Goal: Task Accomplishment & Management: Complete application form

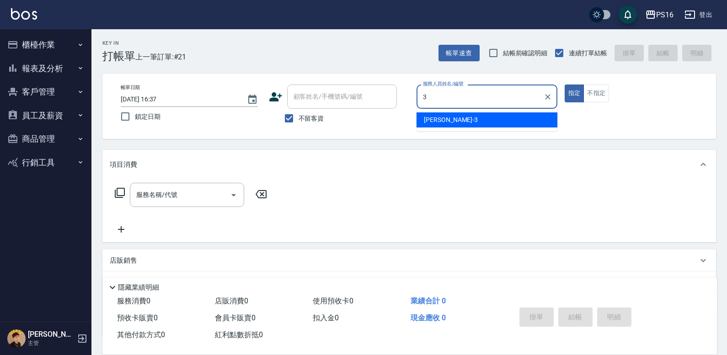
type input "[PERSON_NAME]-3"
type button "true"
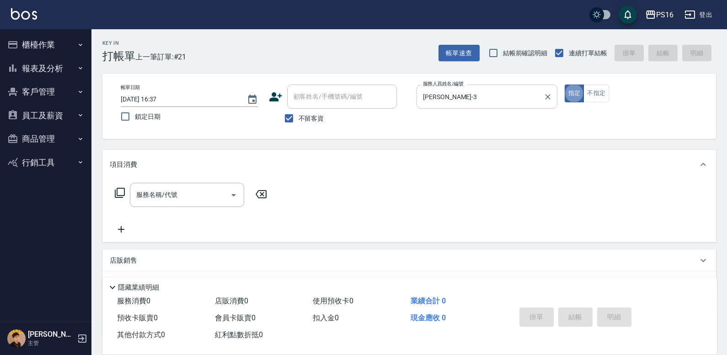
type input "4"
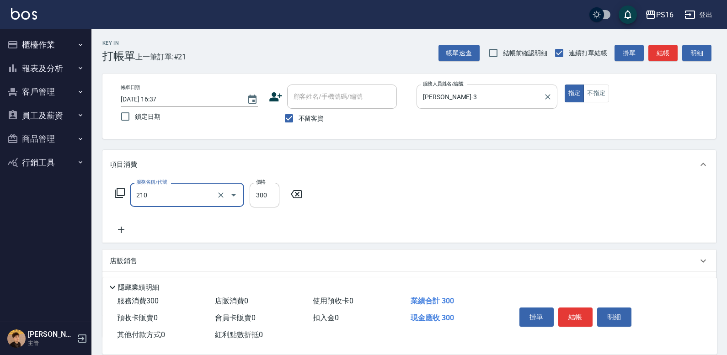
type input "[PERSON_NAME]洗髮精(210)"
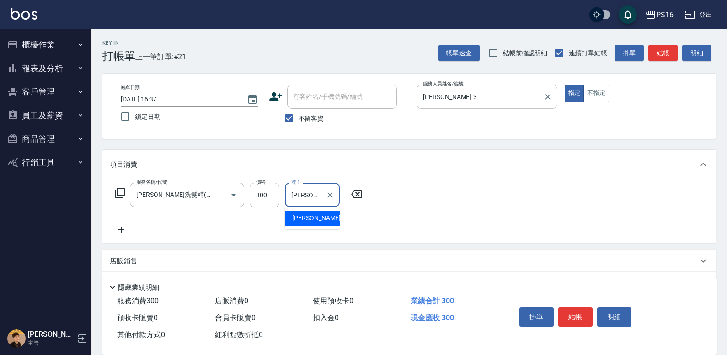
type input "[PERSON_NAME]-3"
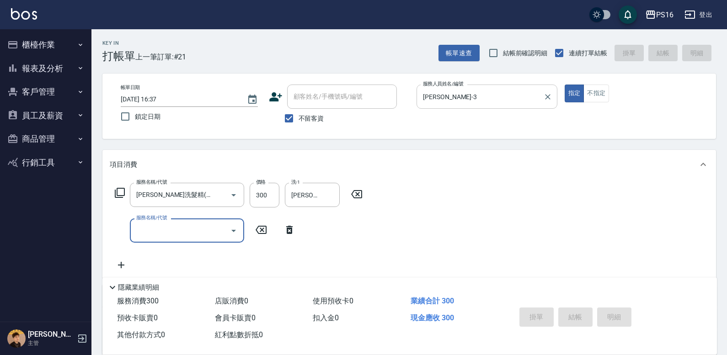
type input "[DATE] 18:56"
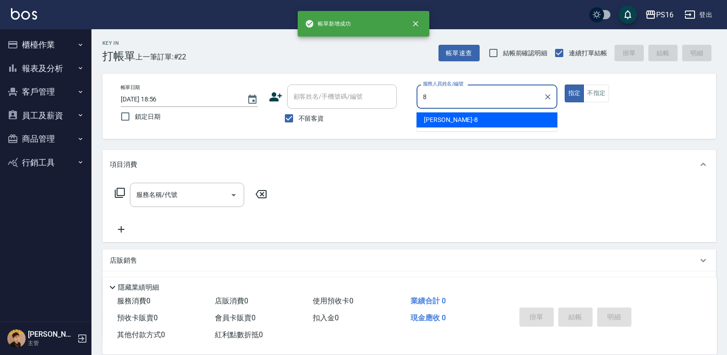
type input "[PERSON_NAME]-8"
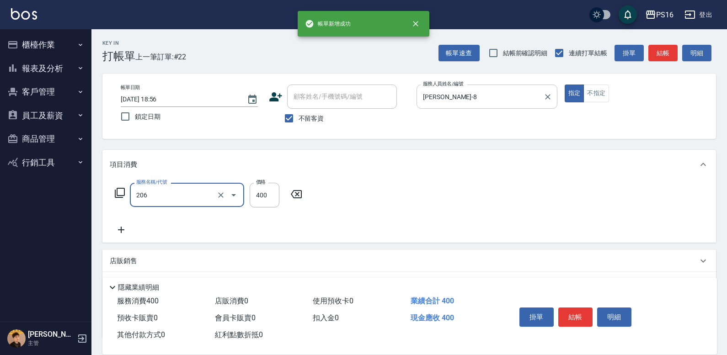
type input "健康洗(206)"
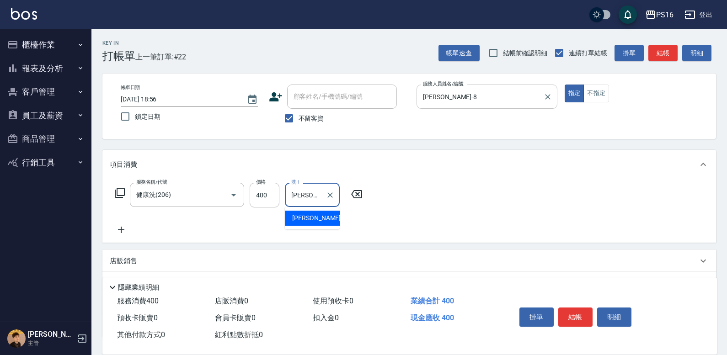
type input "[PERSON_NAME]-24"
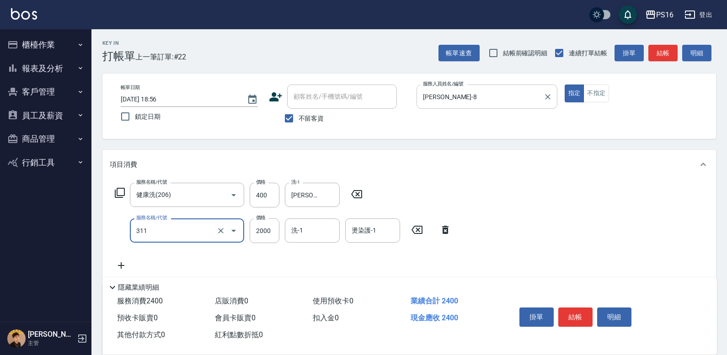
type input "生化離子燙2000(311)"
type input "2100"
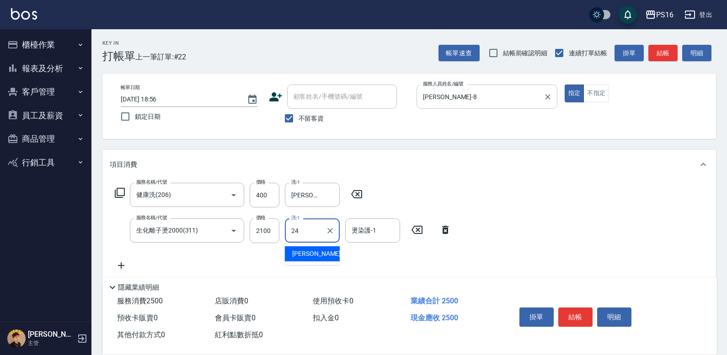
type input "[PERSON_NAME]-24"
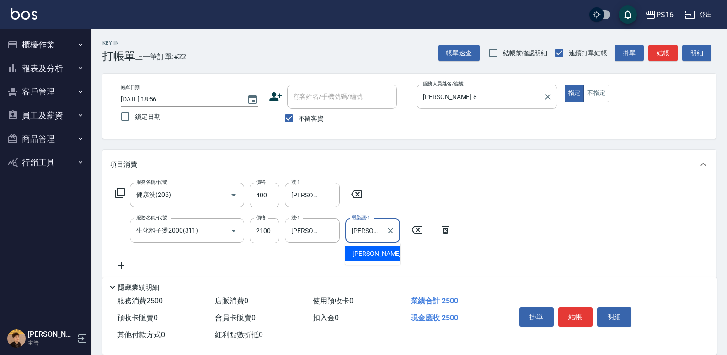
type input "[PERSON_NAME]-24"
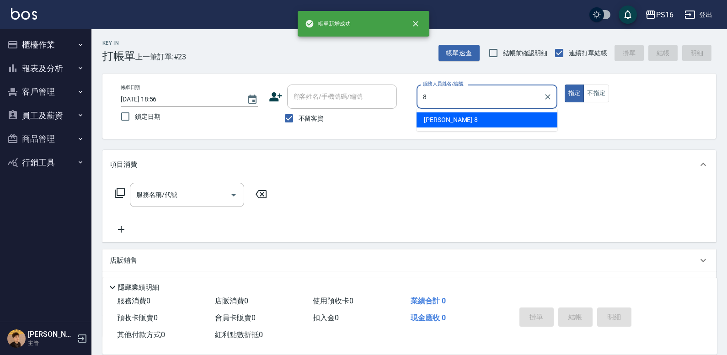
type input "[PERSON_NAME]-8"
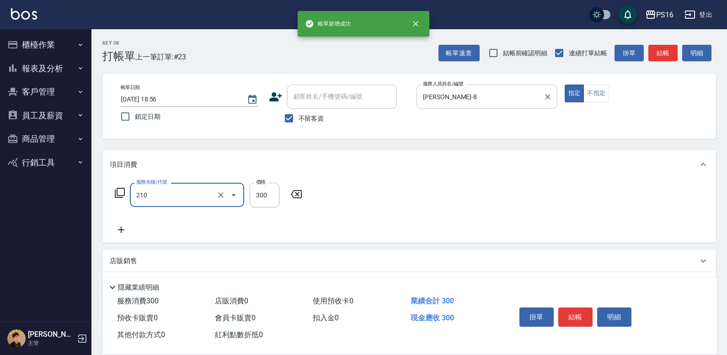
type input "[PERSON_NAME]洗髮精(210)"
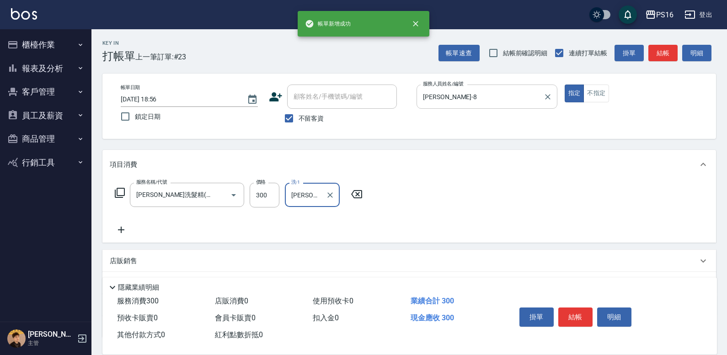
type input "[PERSON_NAME]-20"
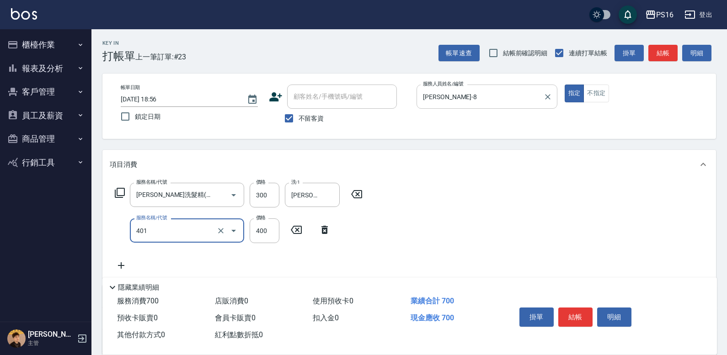
type input "剪髮(401)"
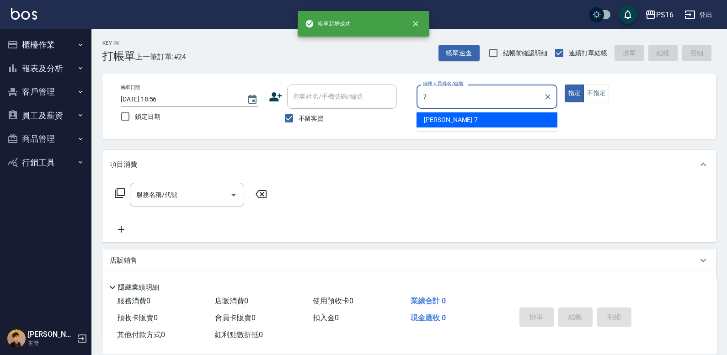
type input "[PERSON_NAME]-7"
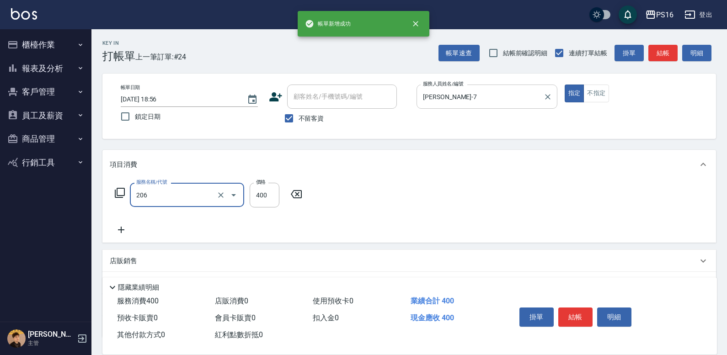
type input "健康洗(206)"
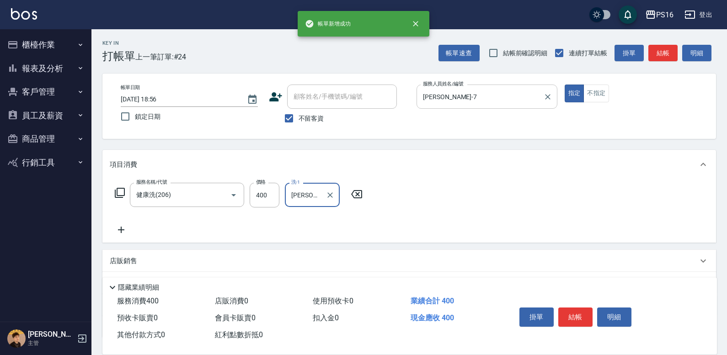
type input "[PERSON_NAME]-28"
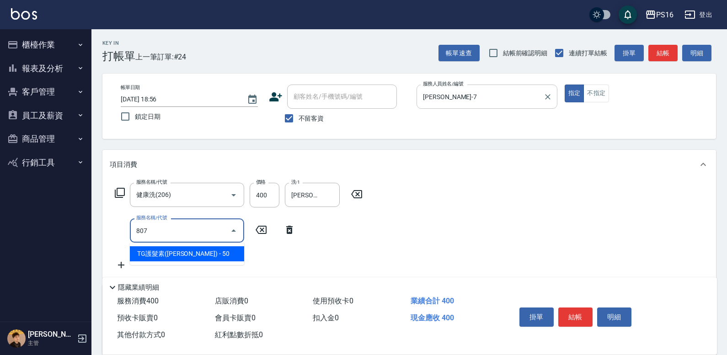
type input "TG護髮素(潤絲)(807)"
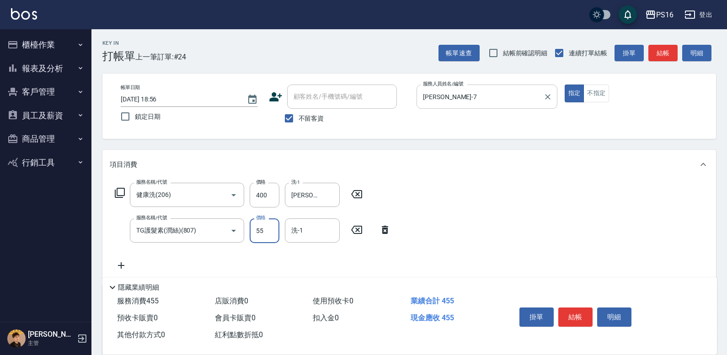
type input "55"
type input "[PERSON_NAME]-28"
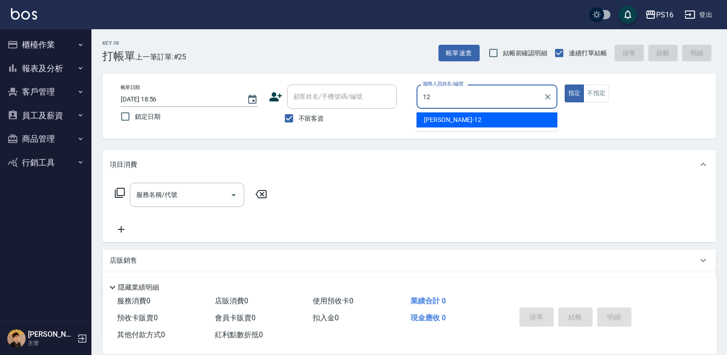
type input "[PERSON_NAME]-12"
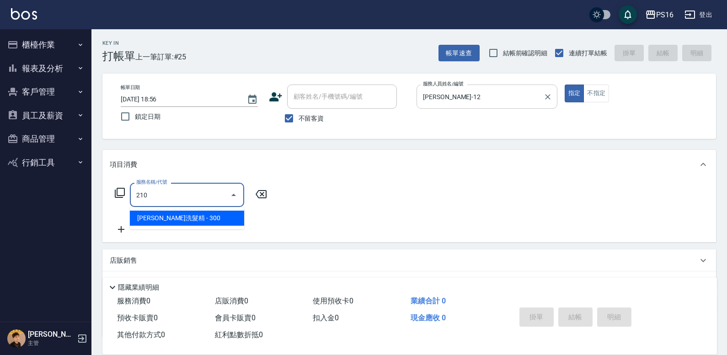
type input "[PERSON_NAME]洗髮精(210)"
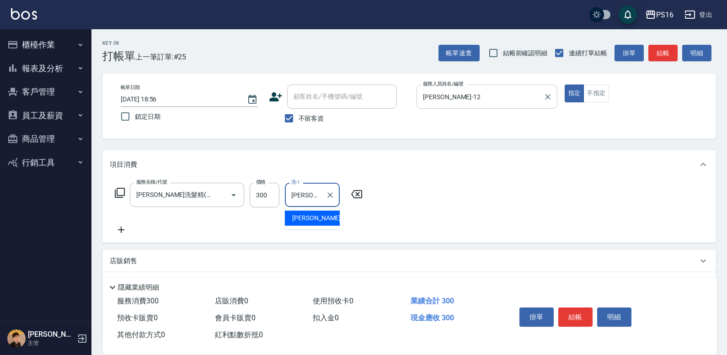
type input "[PERSON_NAME]-21"
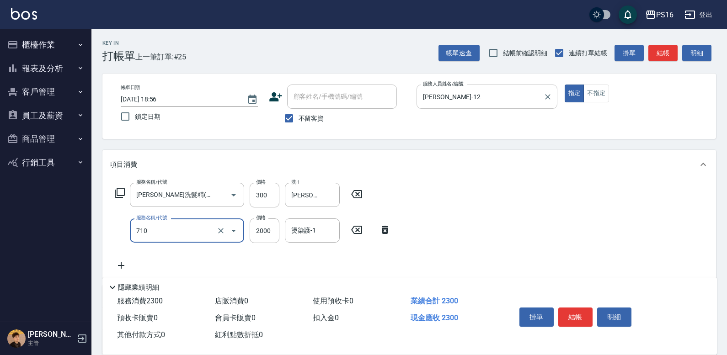
type input "髮善4段護髮2000(710)"
type input "1400"
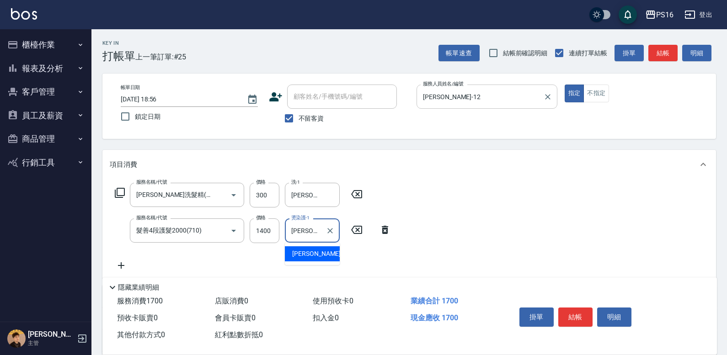
type input "[PERSON_NAME]-21"
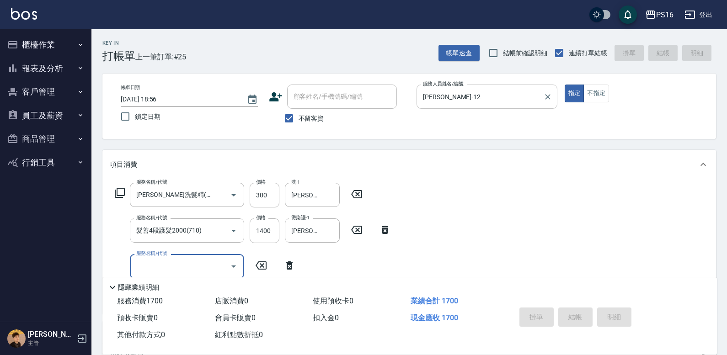
type input "[DATE] 18:57"
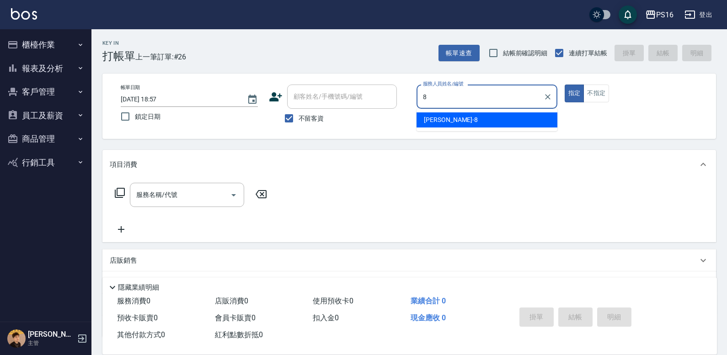
type input "[PERSON_NAME]-8"
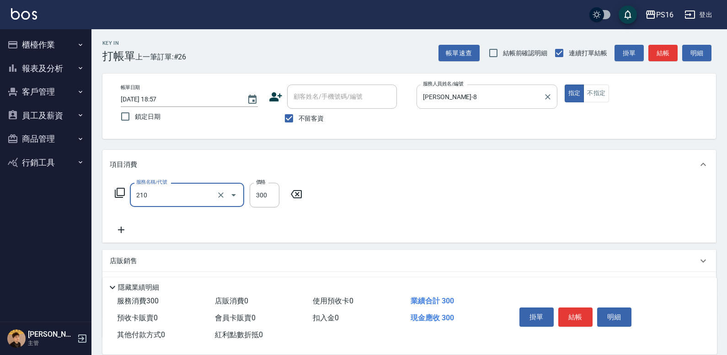
type input "[PERSON_NAME]洗髮精(210)"
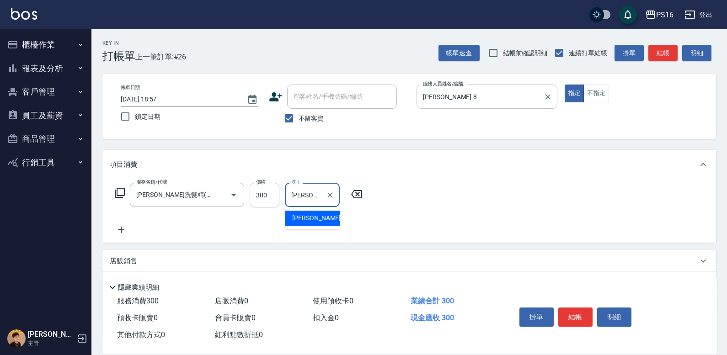
type input "[PERSON_NAME]-3"
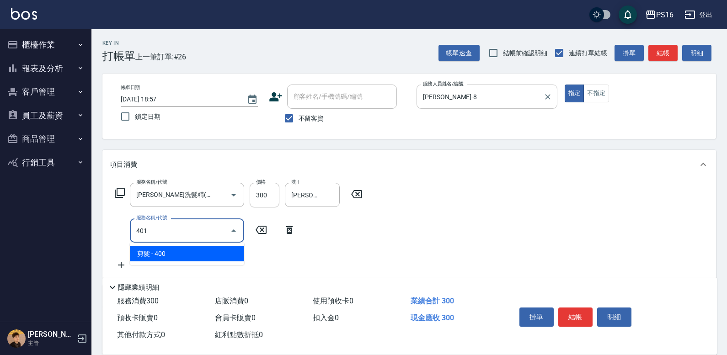
type input "剪髮(401)"
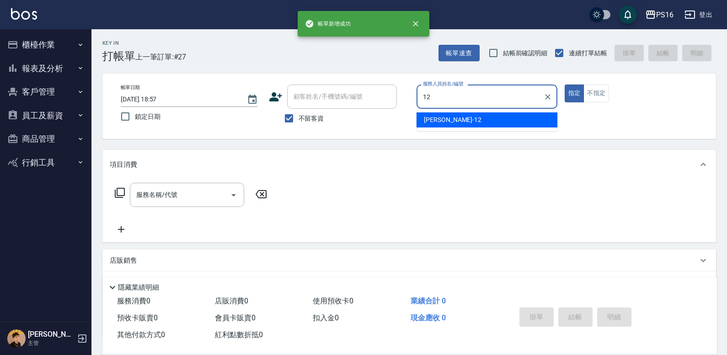
type input "[PERSON_NAME]-12"
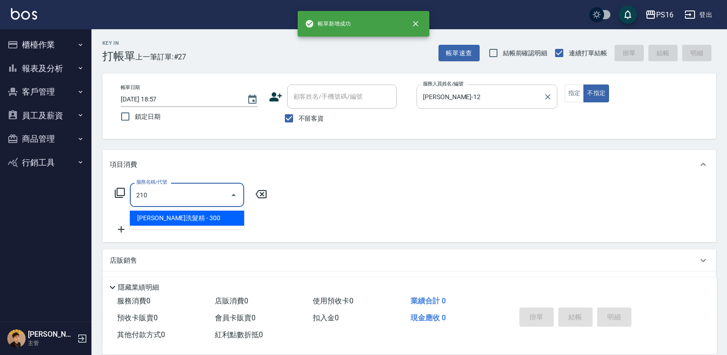
type input "[PERSON_NAME]洗髮精(210)"
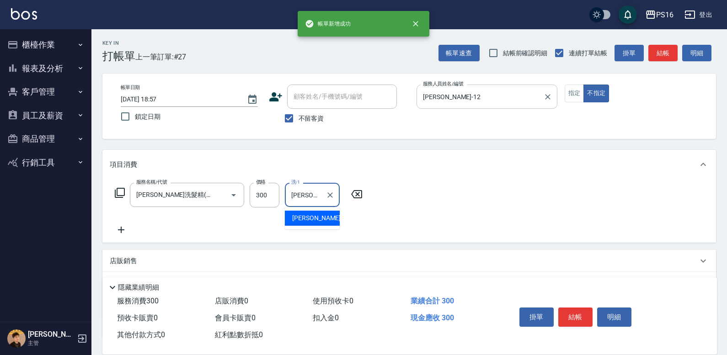
type input "[PERSON_NAME]-24"
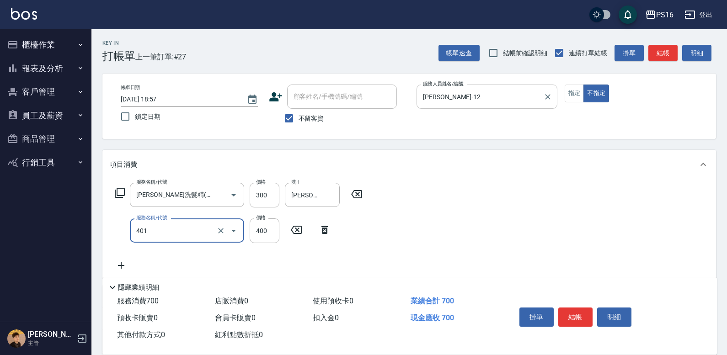
type input "剪髮(401)"
type input "200"
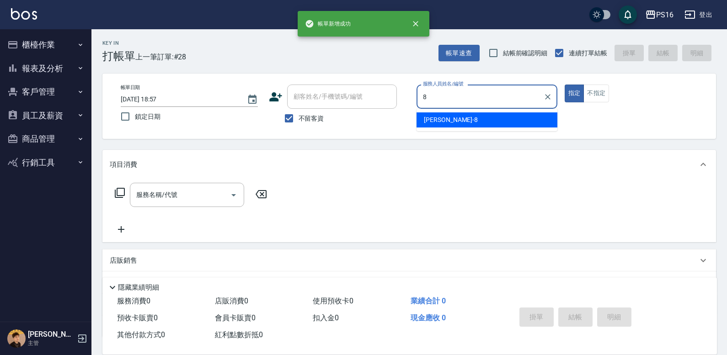
type input "[PERSON_NAME]-8"
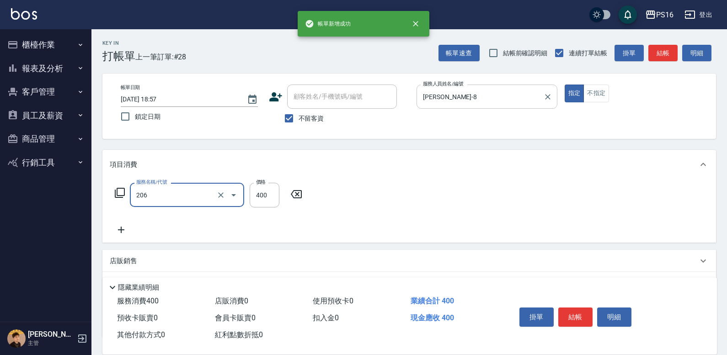
type input "健康洗(206)"
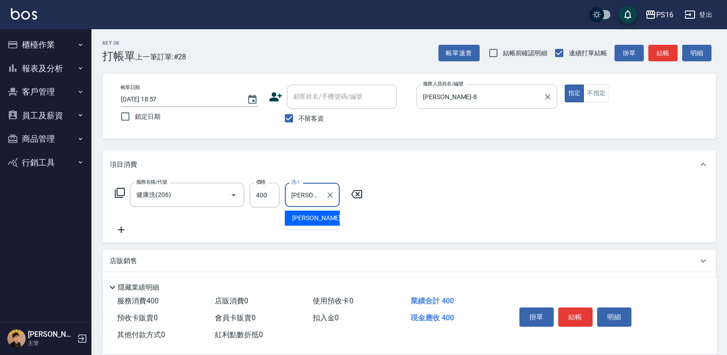
type input "[PERSON_NAME]-24"
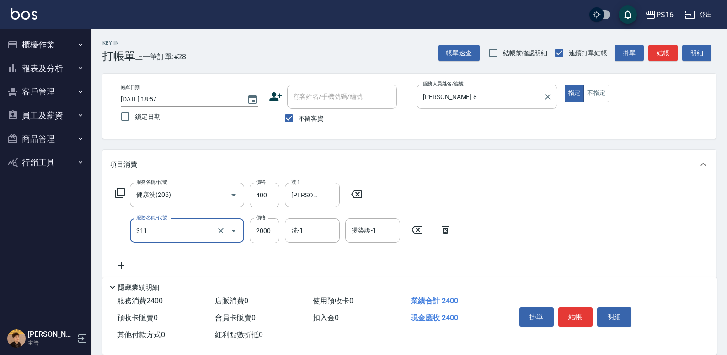
type input "生化離子燙2000(311)"
type input "2100"
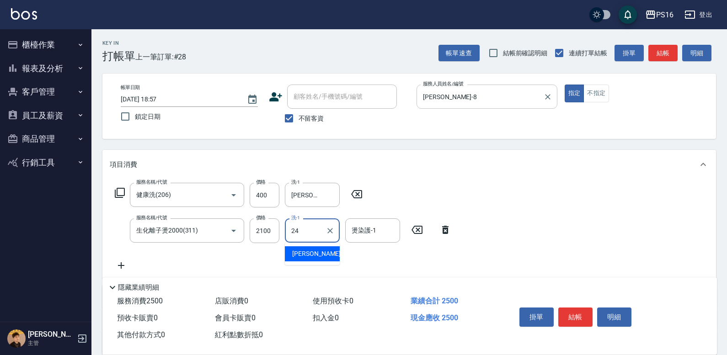
type input "[PERSON_NAME]-24"
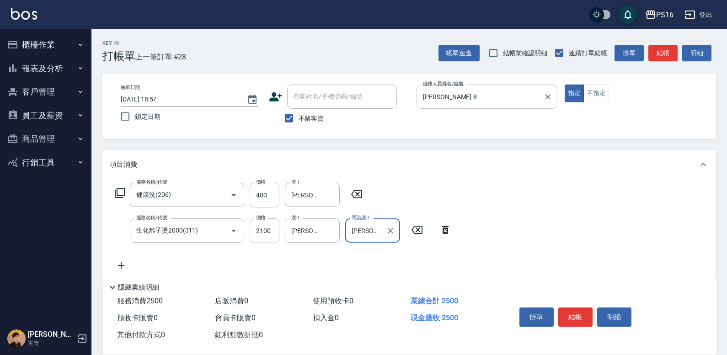
type input "[PERSON_NAME]-24"
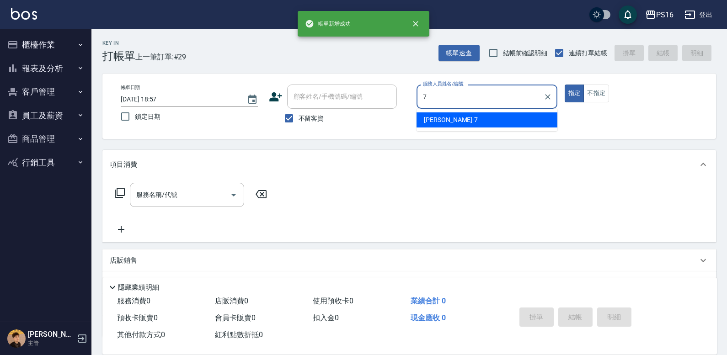
type input "[PERSON_NAME]-7"
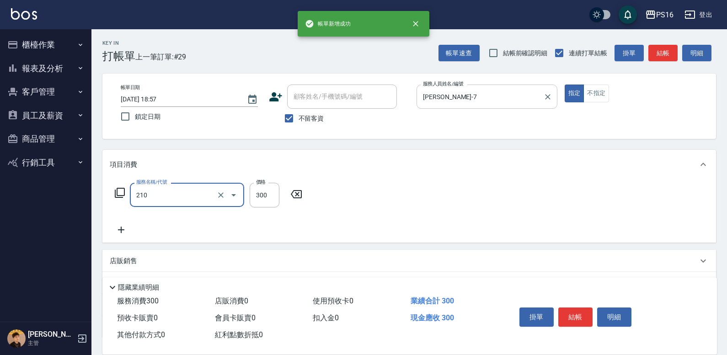
type input "[PERSON_NAME]洗髮精(210)"
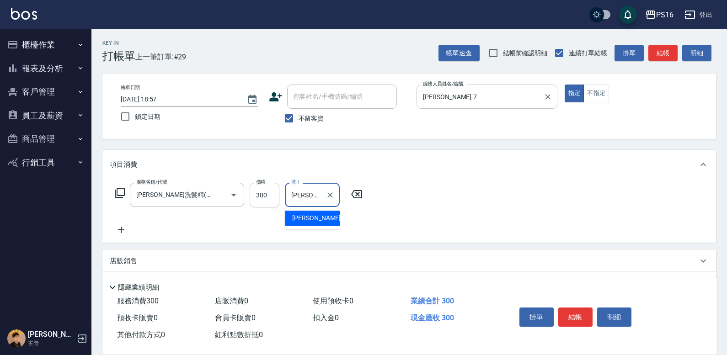
type input "[PERSON_NAME]-7"
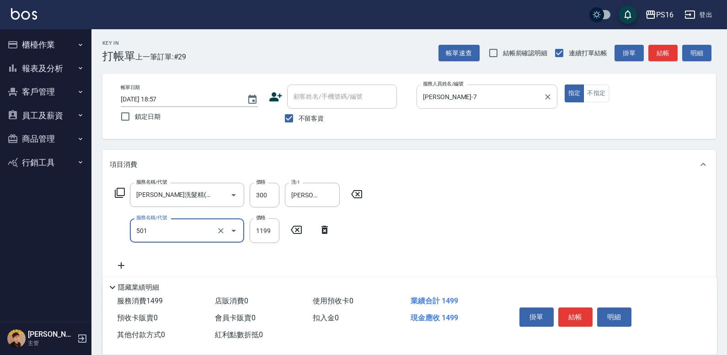
type input "染髮(501)"
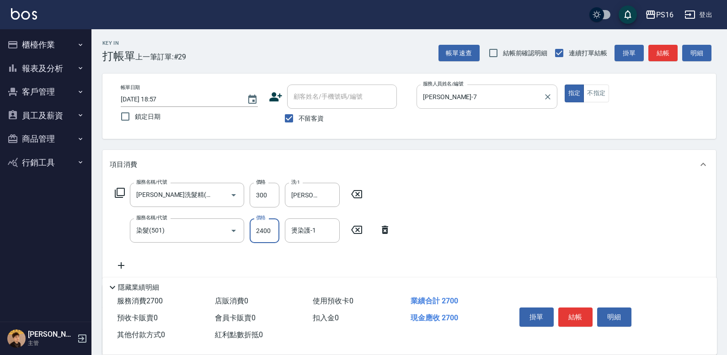
type input "2400"
type input "[PERSON_NAME]-7"
type input "水樣結構式1200(713)"
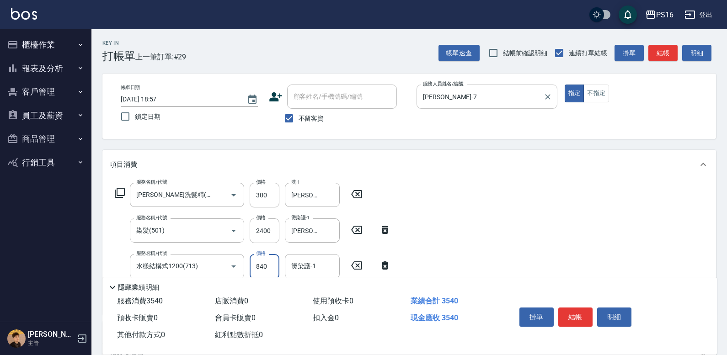
type input "840"
type input "[PERSON_NAME]-21"
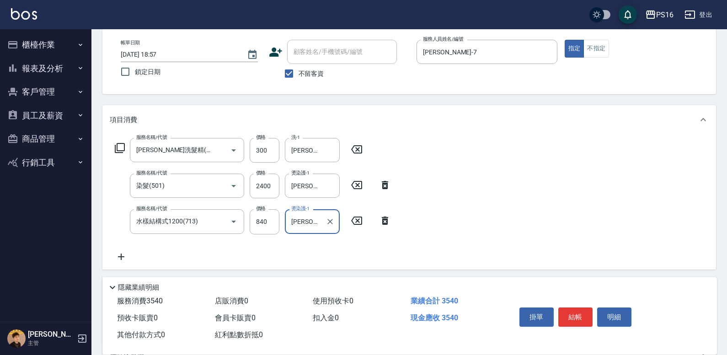
scroll to position [107, 0]
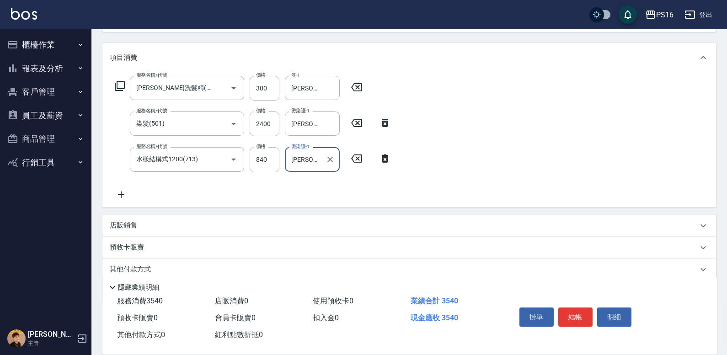
click at [330, 163] on button "Clear" at bounding box center [329, 159] width 13 height 13
type input "[PERSON_NAME]-7"
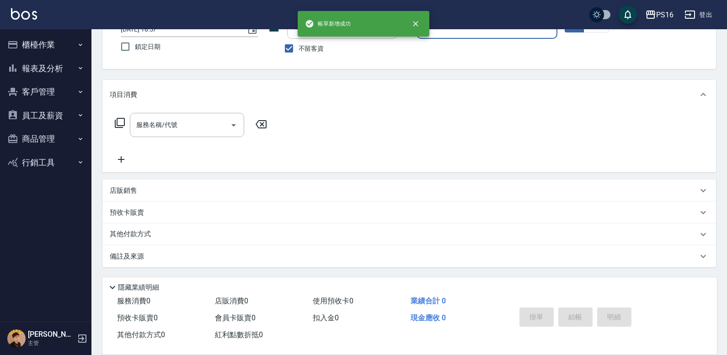
scroll to position [70, 0]
type input "[PERSON_NAME]-8"
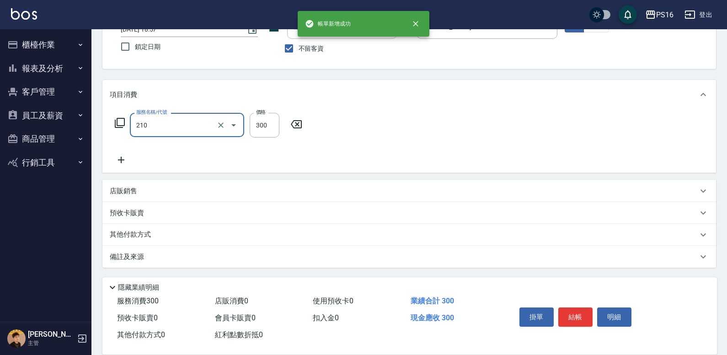
type input "[PERSON_NAME]洗髮精(210)"
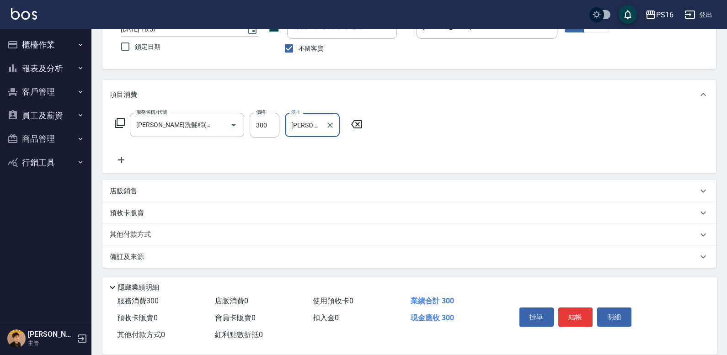
type input "[PERSON_NAME]-28"
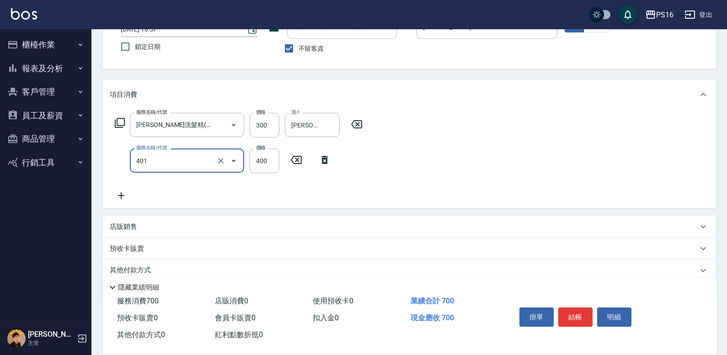
type input "剪髮(401)"
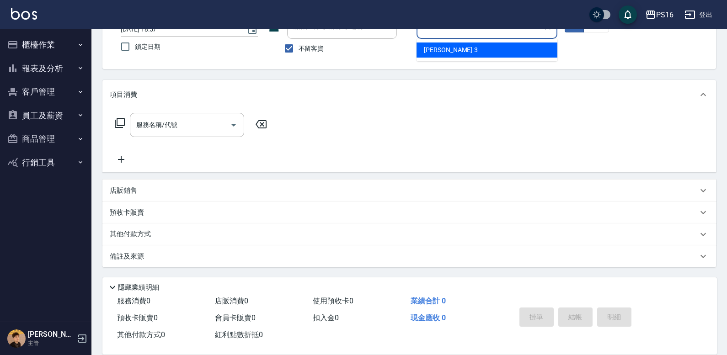
type input "[PERSON_NAME]-3"
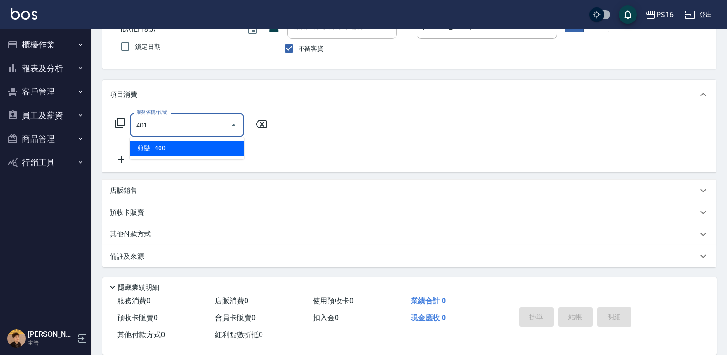
type input "剪髮(401)"
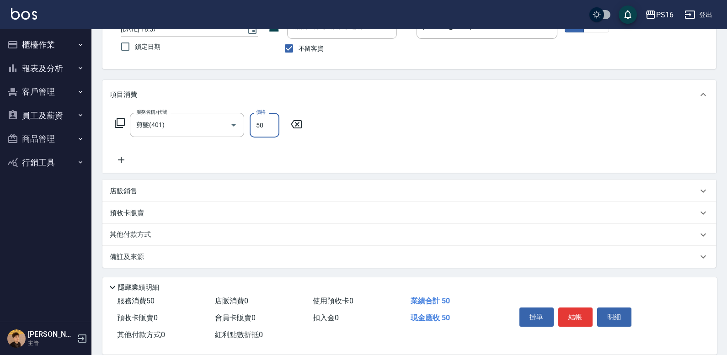
type input "50"
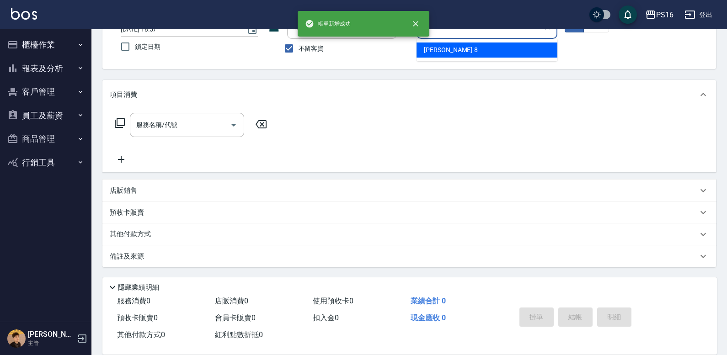
type input "[PERSON_NAME]-8"
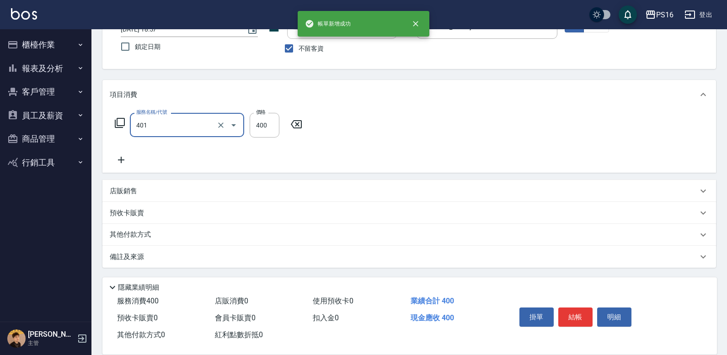
type input "剪髮(401)"
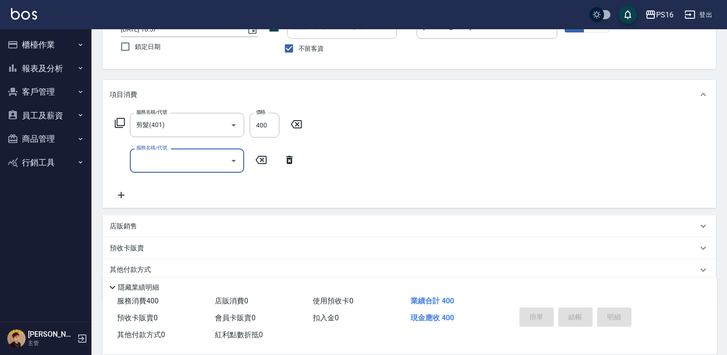
type input "[DATE] 18:58"
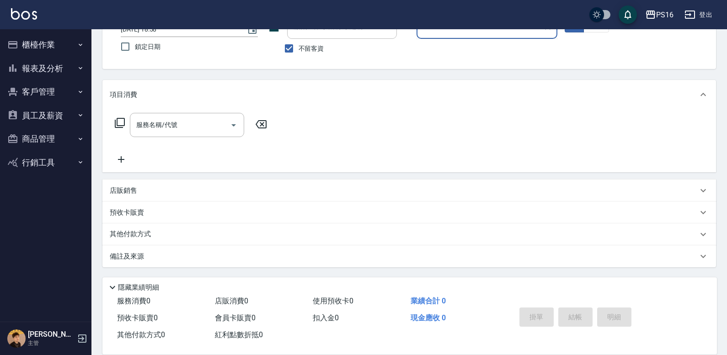
scroll to position [23, 0]
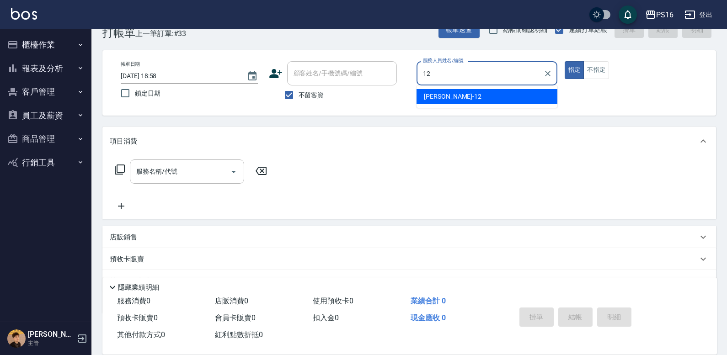
type input "[PERSON_NAME]-12"
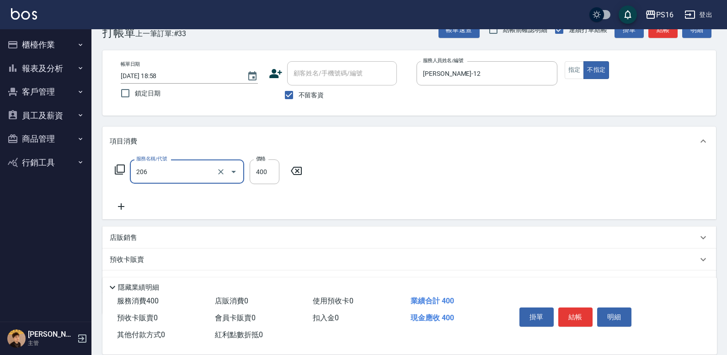
type input "健康洗(206)"
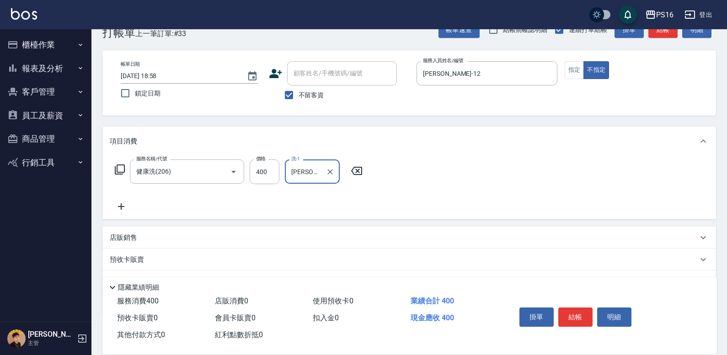
type input "[PERSON_NAME]-3"
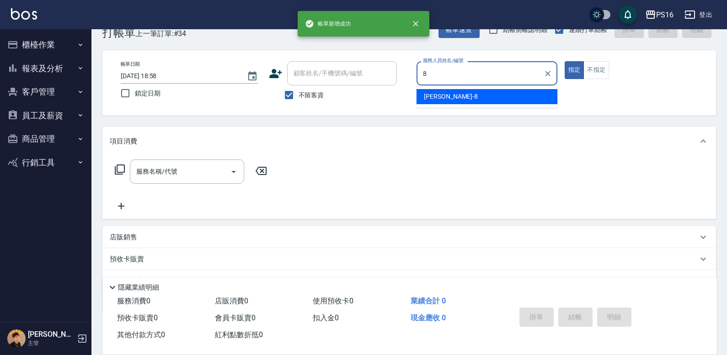
type input "[PERSON_NAME]-8"
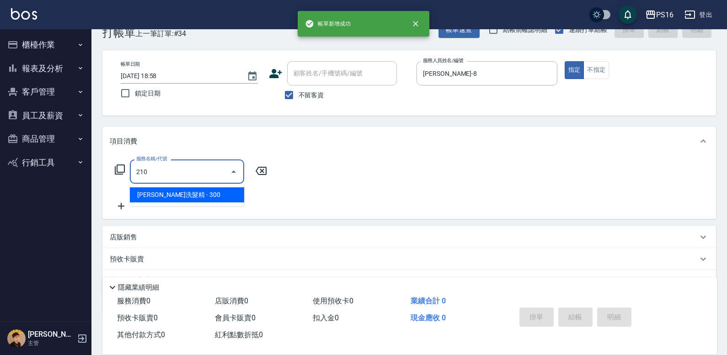
type input "[PERSON_NAME]洗髮精(210)"
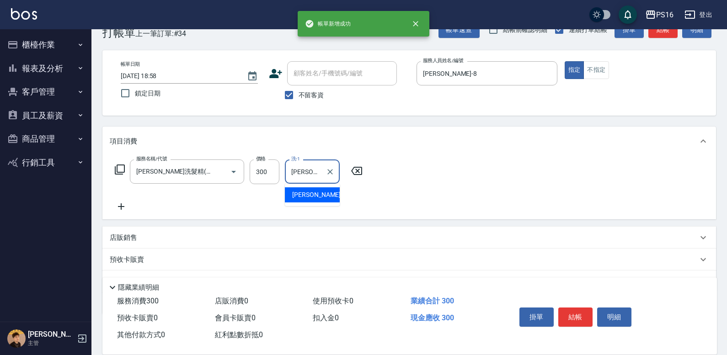
type input "[PERSON_NAME]-21"
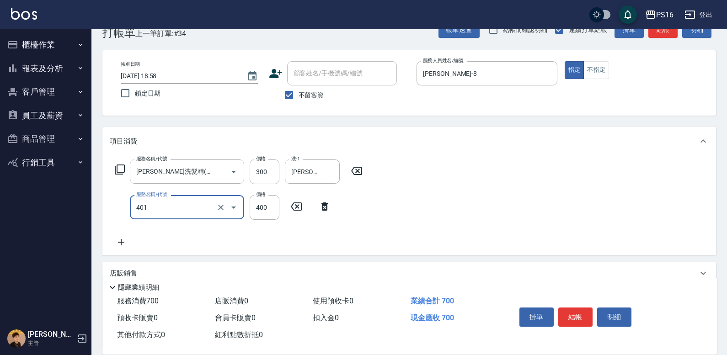
type input "剪髮(401)"
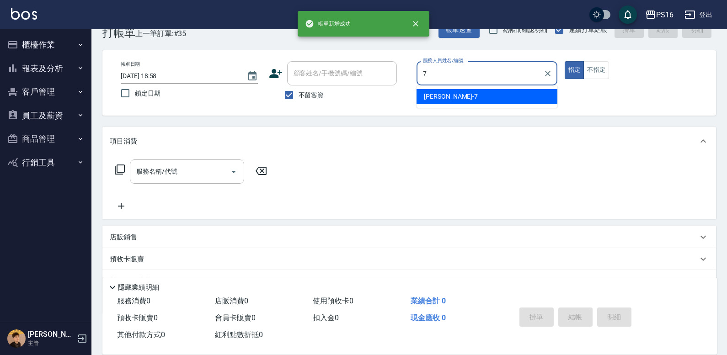
type input "[PERSON_NAME]-7"
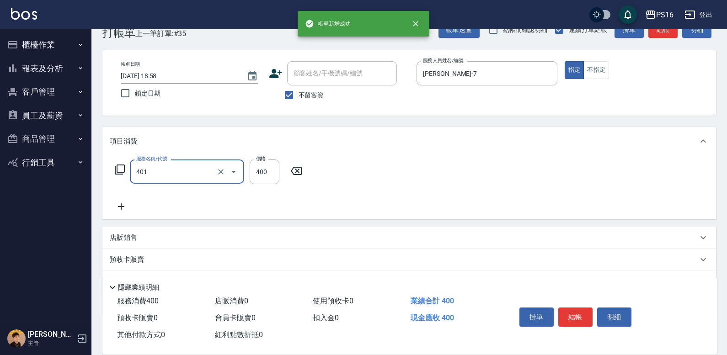
type input "剪髮(401)"
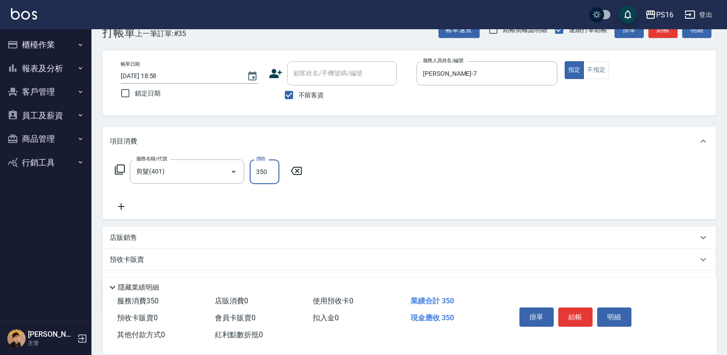
type input "350"
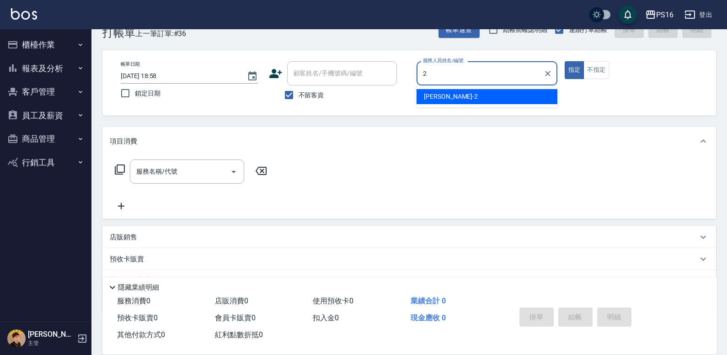
type input "[PERSON_NAME]-2"
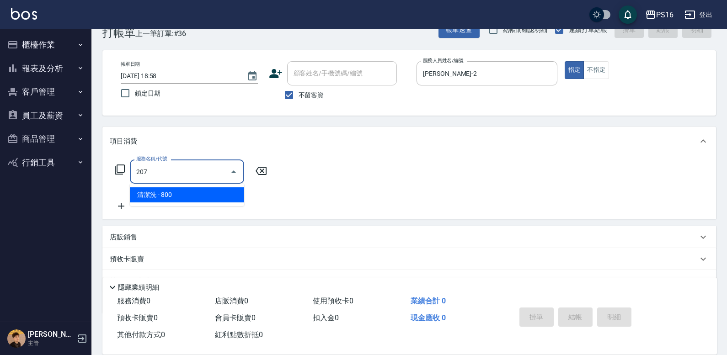
type input "清潔洗(207)"
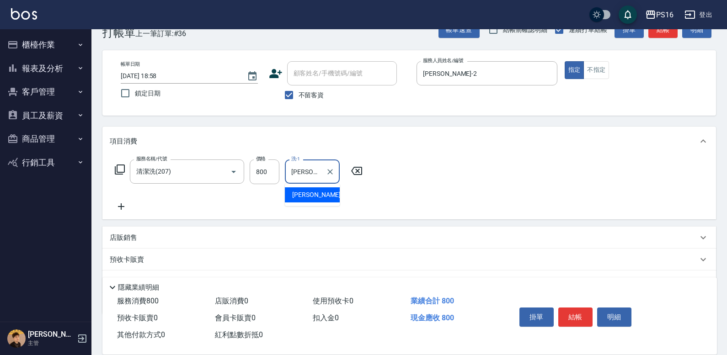
type input "[PERSON_NAME]-2"
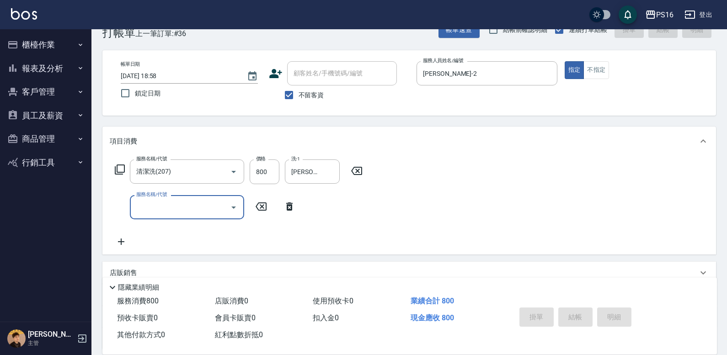
type input "[DATE] 19:13"
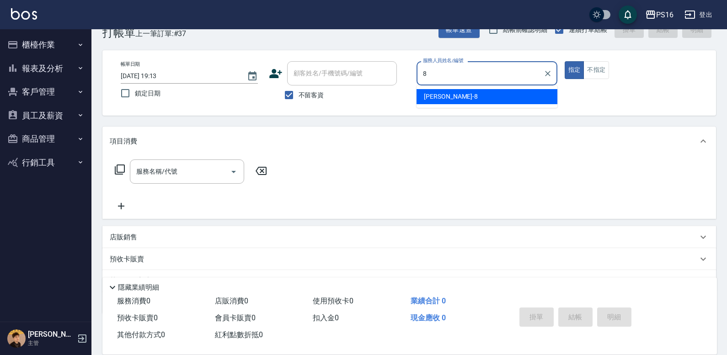
type input "[PERSON_NAME]-8"
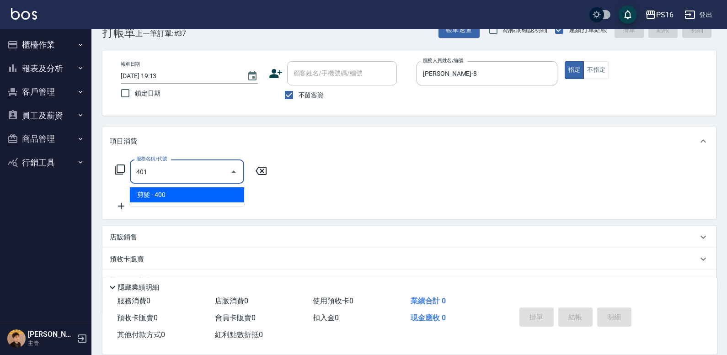
type input "剪髮(401)"
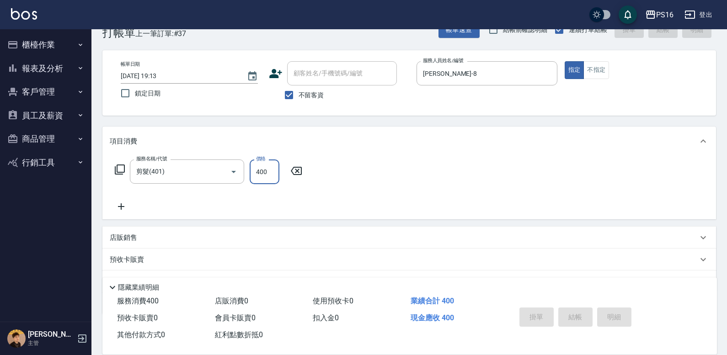
type input "[DATE] 19:15"
